Goal: Register for event/course

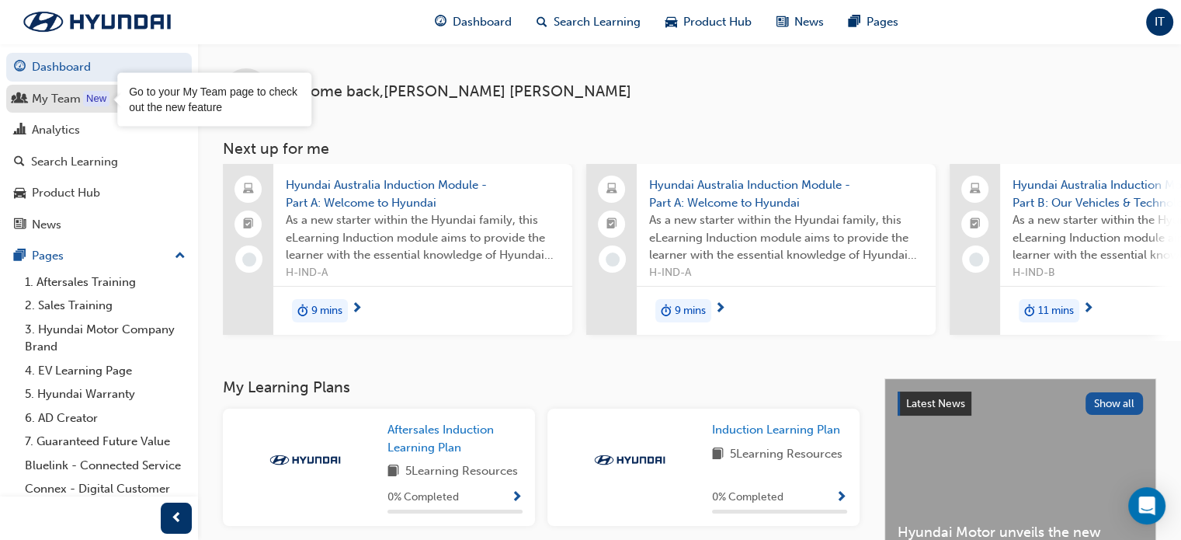
click at [78, 98] on div "My Team" at bounding box center [56, 99] width 49 height 18
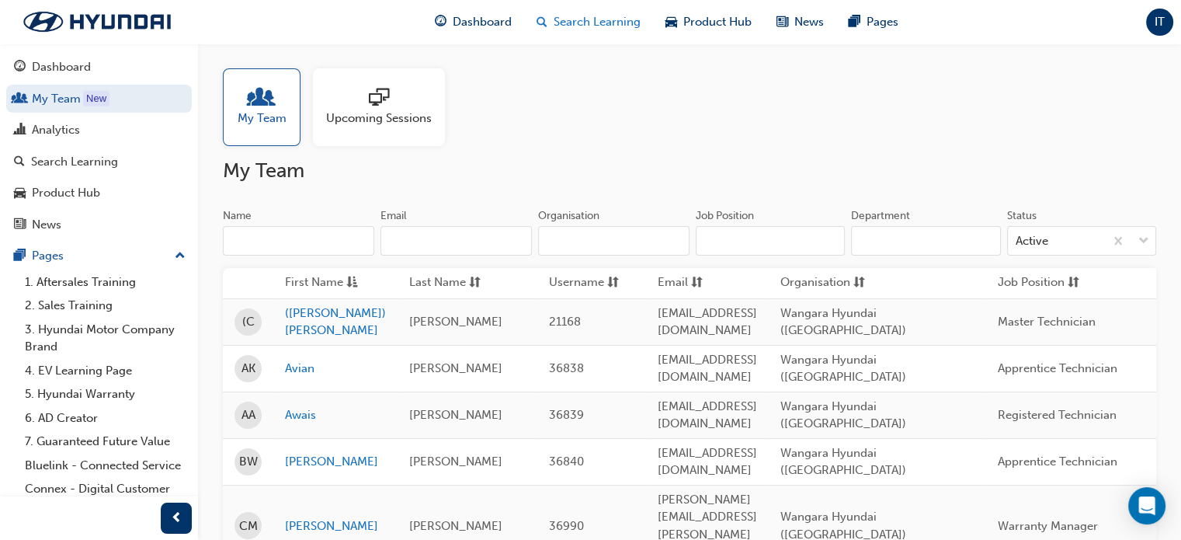
click at [575, 29] on span "Search Learning" at bounding box center [597, 22] width 87 height 18
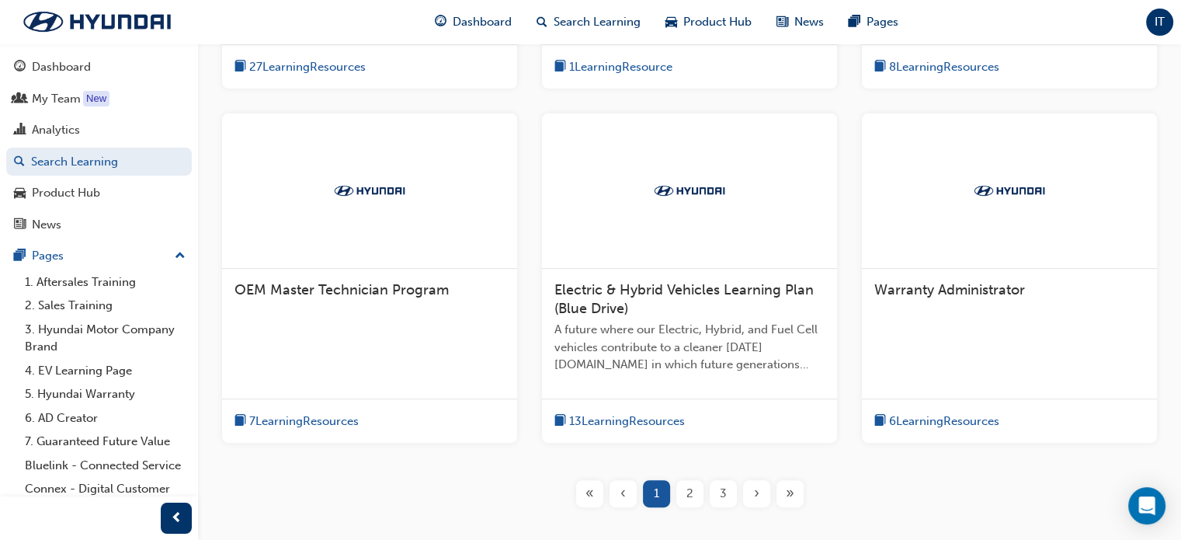
scroll to position [621, 0]
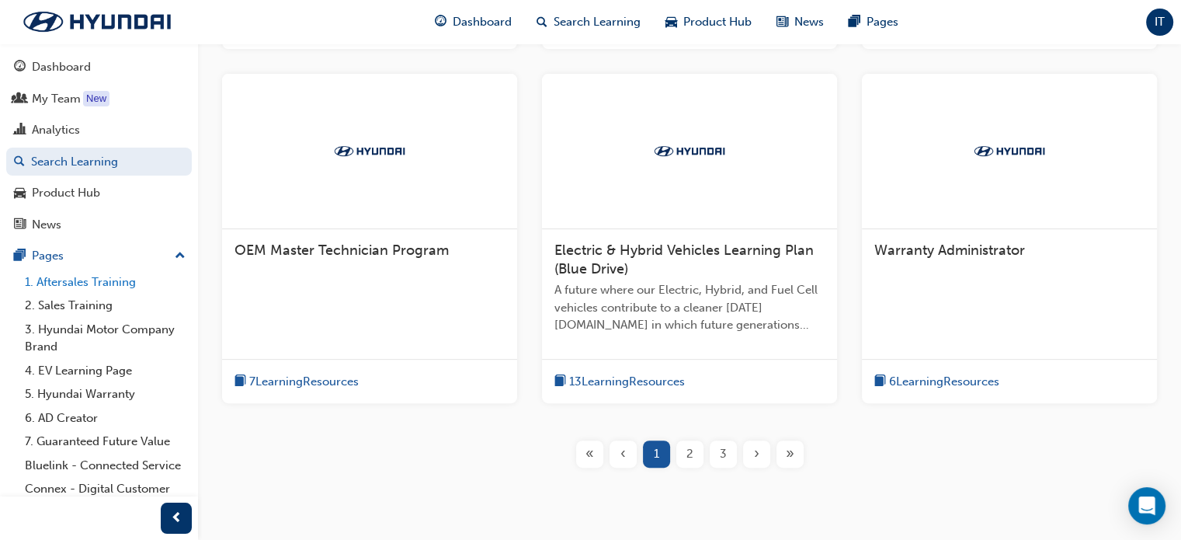
click at [83, 283] on link "1. Aftersales Training" at bounding box center [105, 282] width 173 height 24
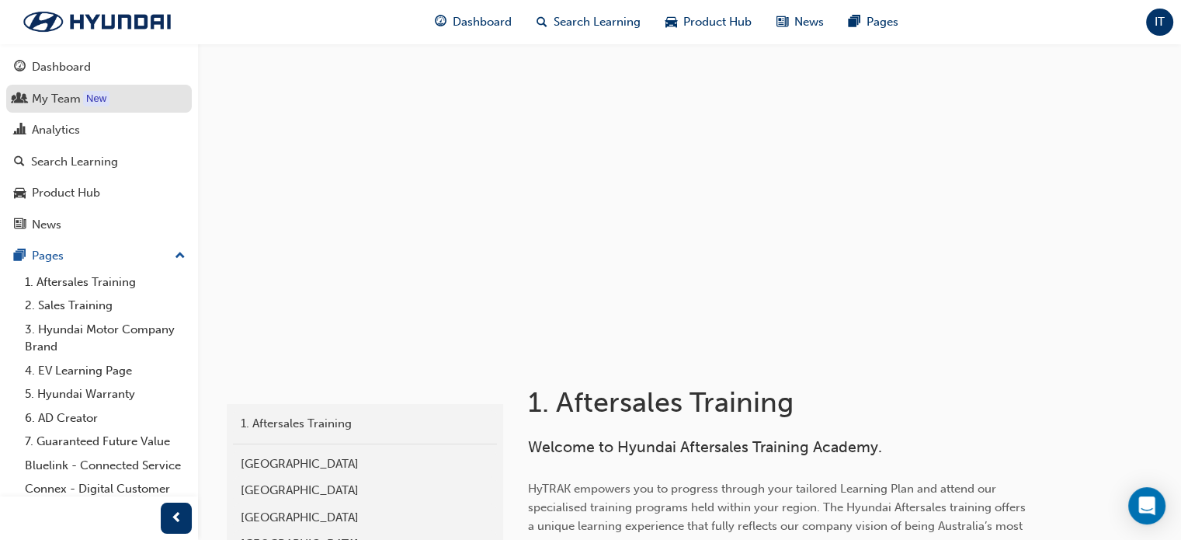
click at [66, 98] on div "My Team" at bounding box center [56, 99] width 49 height 18
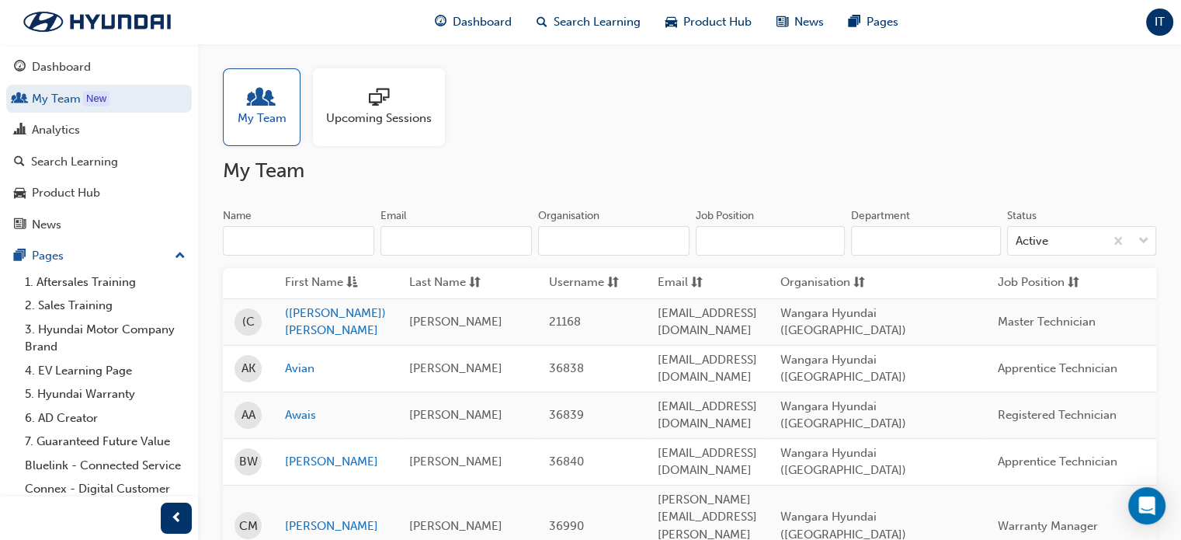
click at [370, 115] on span "Upcoming Sessions" at bounding box center [379, 118] width 106 height 18
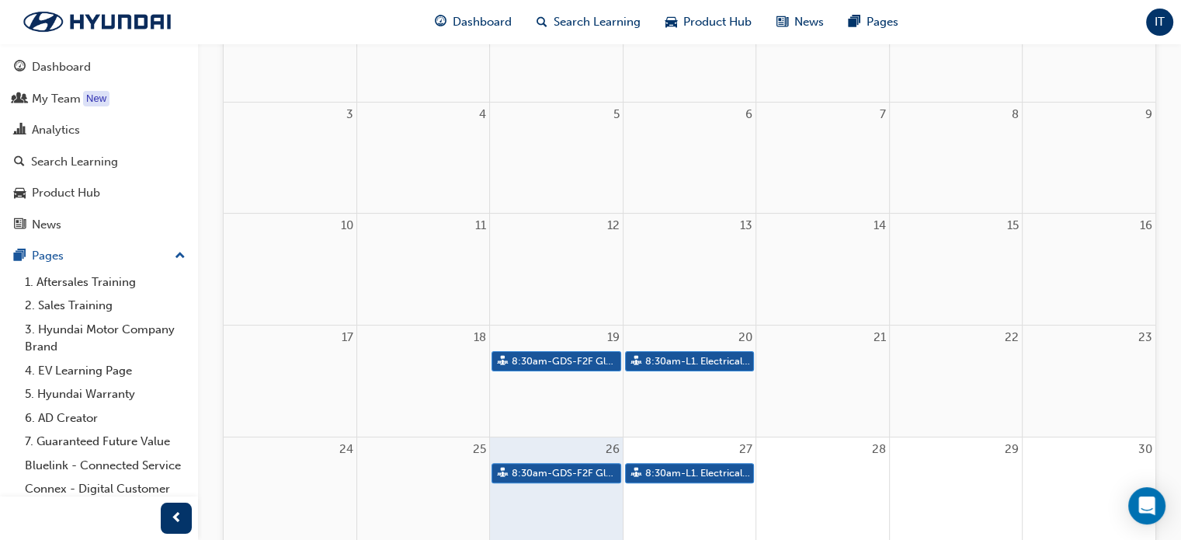
scroll to position [311, 0]
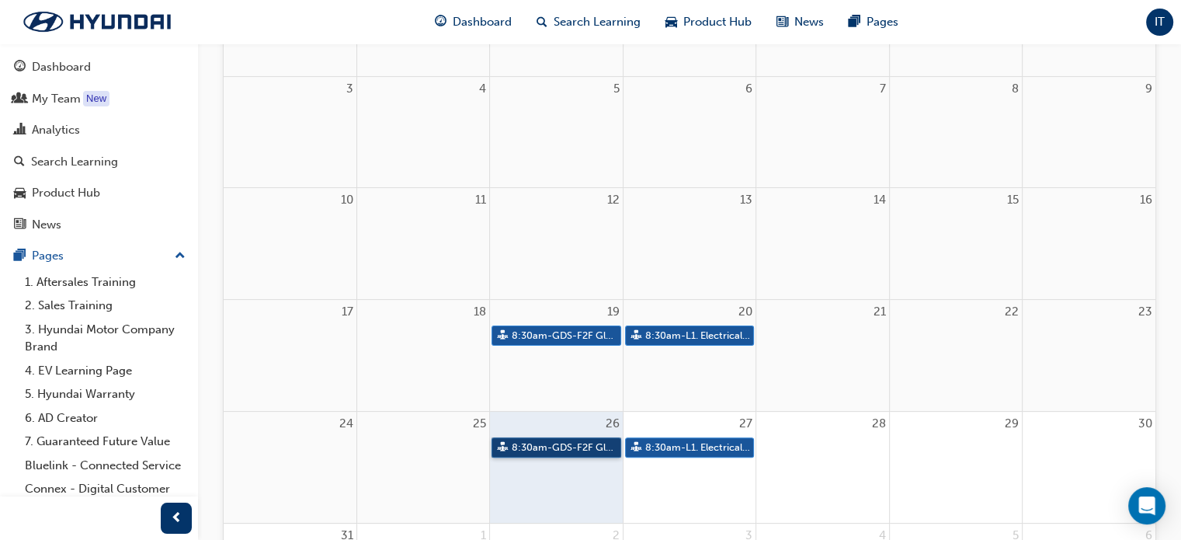
click at [550, 446] on link "8:30am - GDS-F2F Global Diagnostic System" at bounding box center [556, 447] width 129 height 21
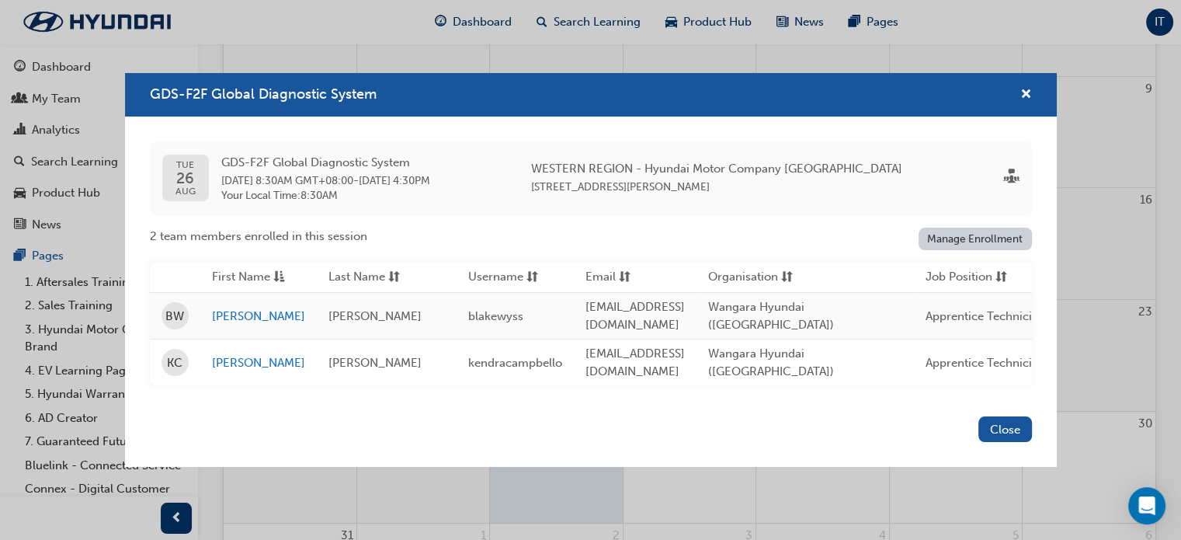
drag, startPoint x: 1016, startPoint y: 426, endPoint x: 995, endPoint y: 422, distance: 21.3
click at [1016, 426] on button "Close" at bounding box center [1005, 429] width 54 height 26
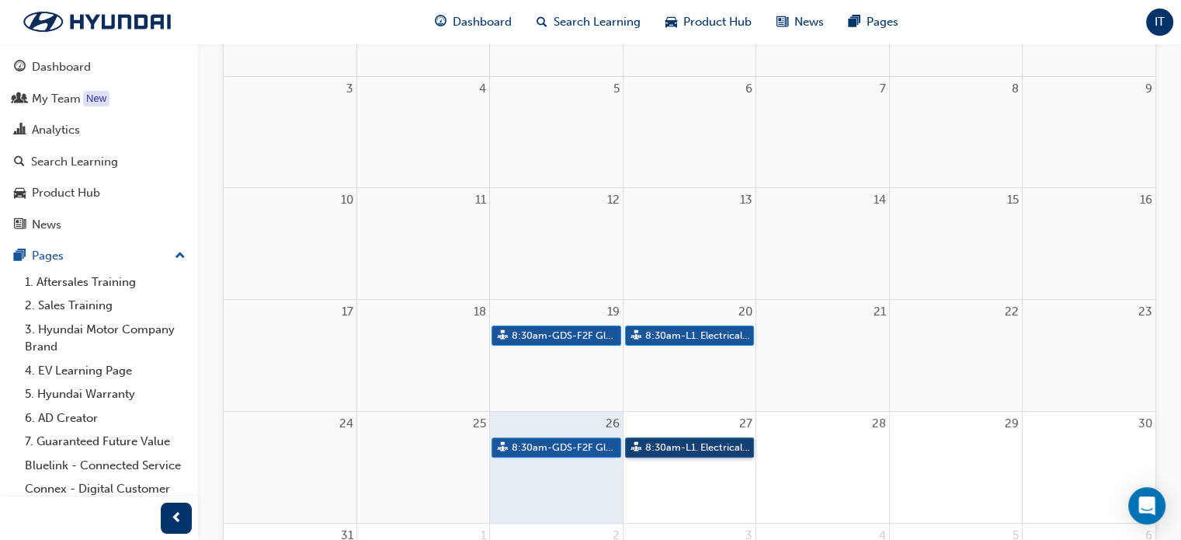
click at [690, 446] on link "8:30am - L1. Electrical Fundamentals" at bounding box center [689, 447] width 129 height 21
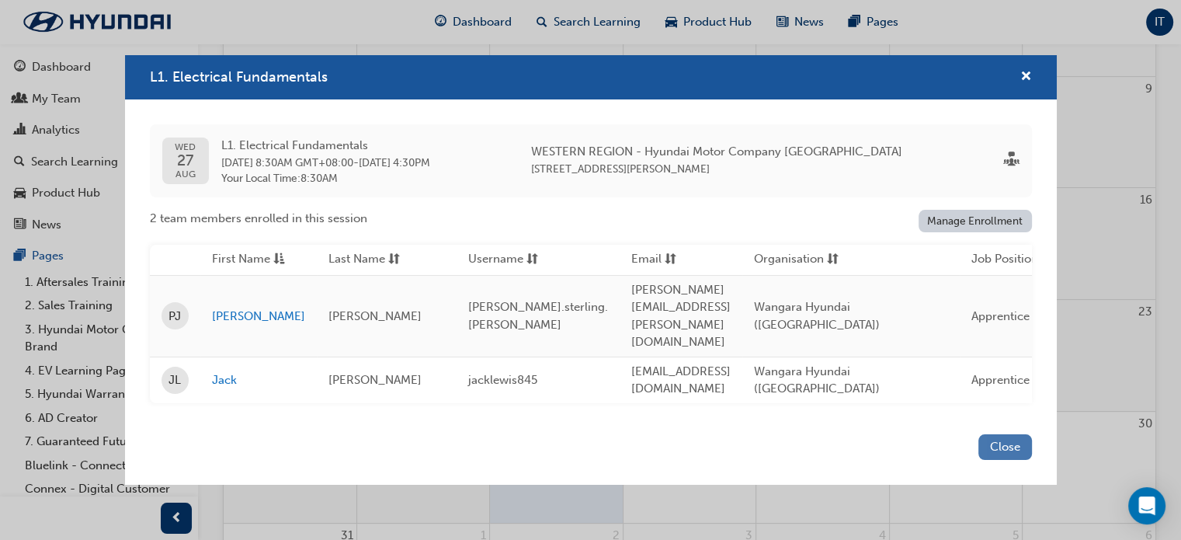
click at [1019, 434] on button "Close" at bounding box center [1005, 447] width 54 height 26
